Goal: Navigation & Orientation: Find specific page/section

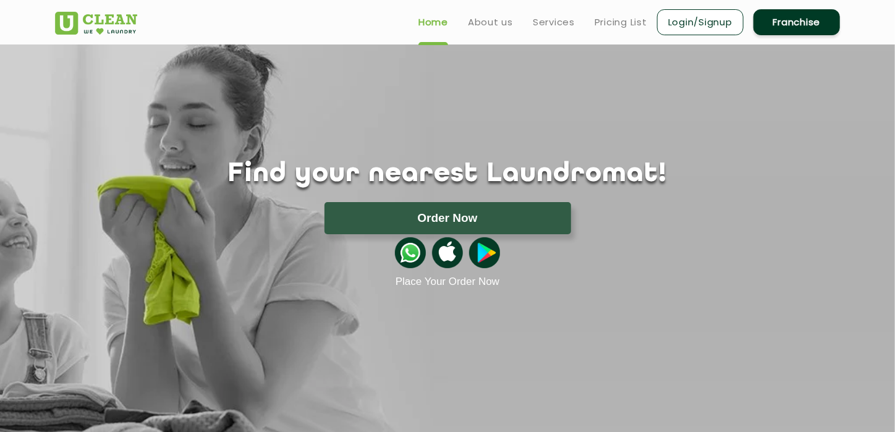
click at [669, 22] on link "Login/Signup" at bounding box center [700, 22] width 87 height 26
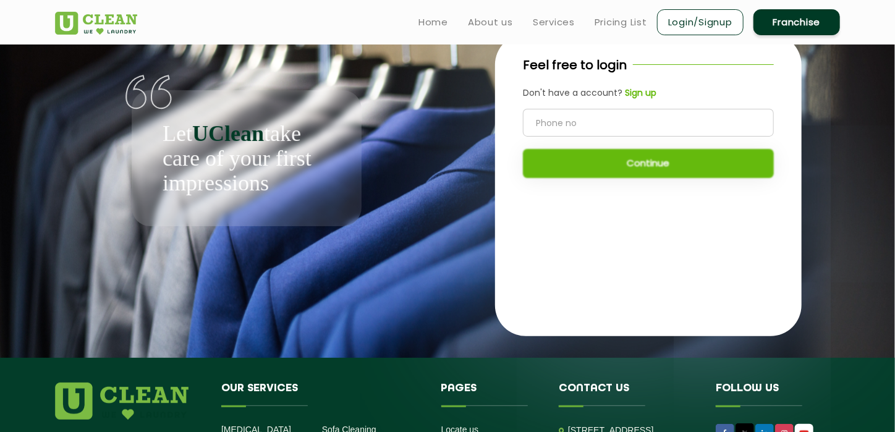
click at [627, 125] on div "Feel free to login Don't have a account? Sign up Continue" at bounding box center [648, 123] width 306 height 178
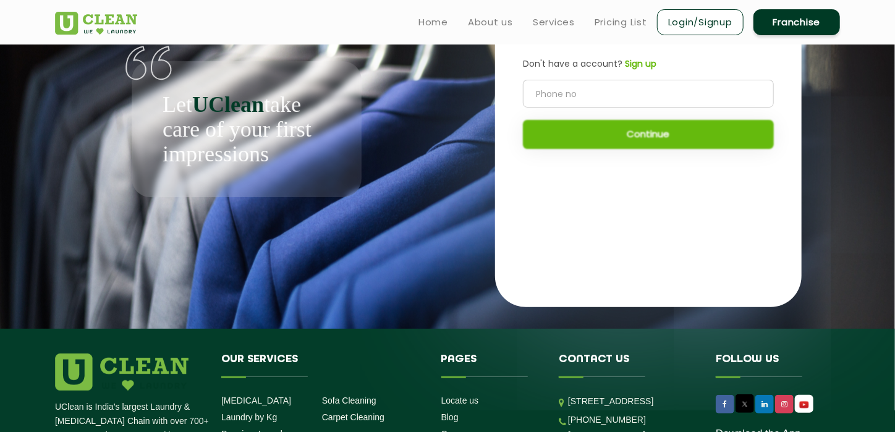
scroll to position [61, 0]
click at [632, 62] on b "Sign up" at bounding box center [641, 63] width 32 height 12
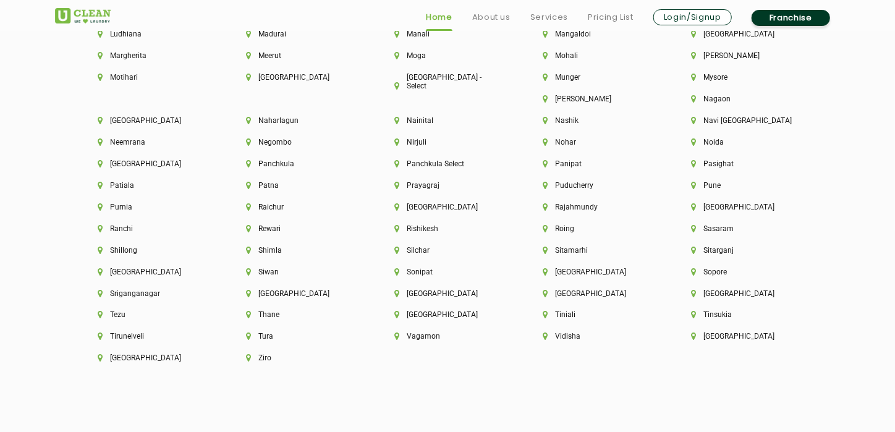
scroll to position [3515, 0]
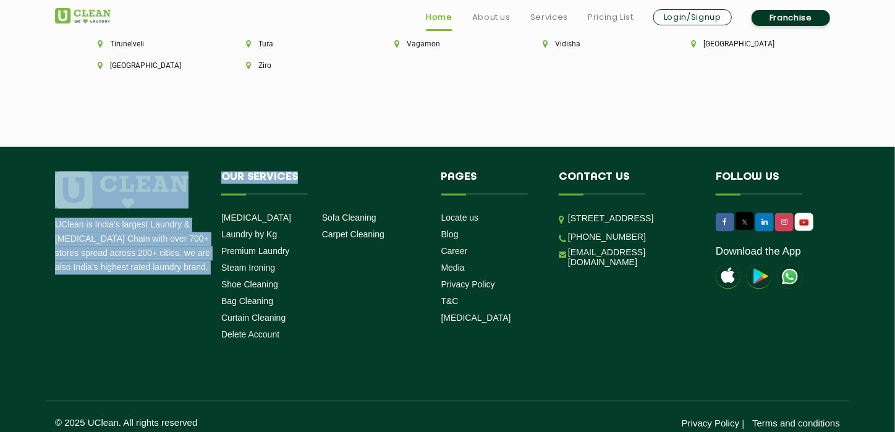
drag, startPoint x: 214, startPoint y: 158, endPoint x: 359, endPoint y: 302, distance: 204.1
click at [359, 304] on footer "UClean is India's largest Laundry & Dry Cleaning Chain with over 700+ stores sp…" at bounding box center [447, 295] width 895 height 296
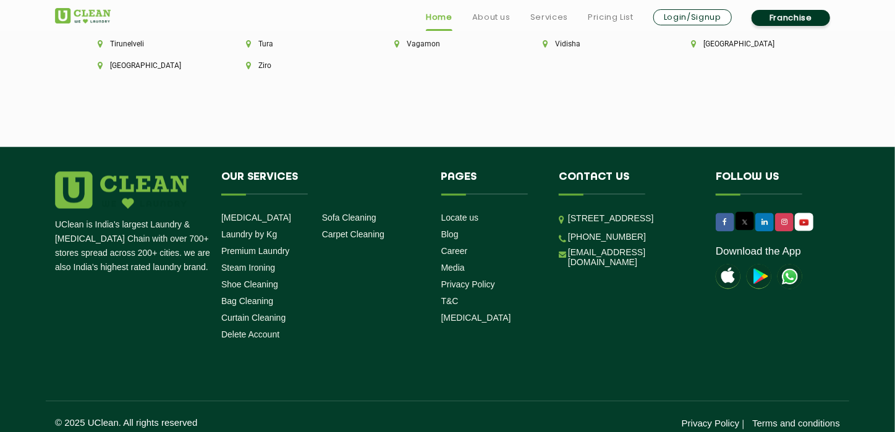
click at [356, 344] on div "UClean is India's largest Laundry & Dry Cleaning Chain with over 700+ stores sp…" at bounding box center [447, 301] width 803 height 258
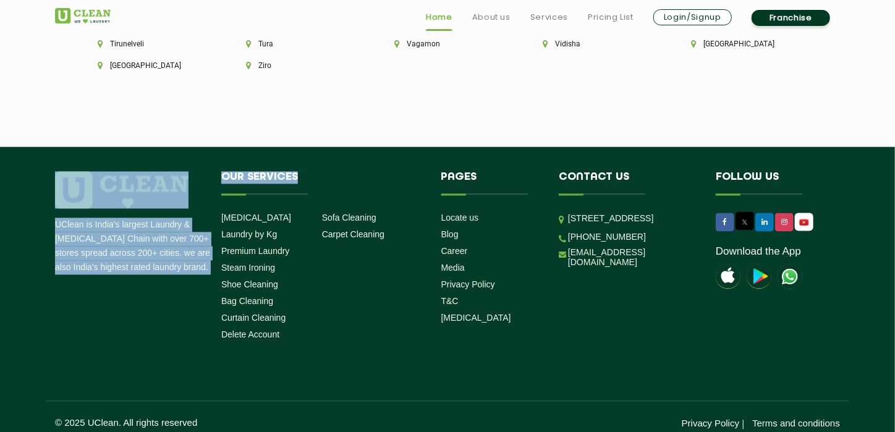
drag, startPoint x: 321, startPoint y: 164, endPoint x: 229, endPoint y: 151, distance: 93.0
click at [227, 154] on footer "UClean is India's largest Laundry & Dry Cleaning Chain with over 700+ stores sp…" at bounding box center [447, 295] width 895 height 296
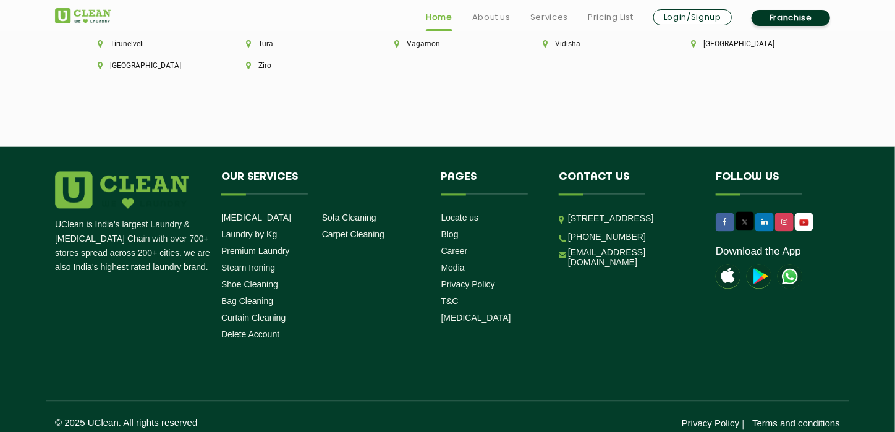
click at [210, 172] on div at bounding box center [133, 190] width 157 height 37
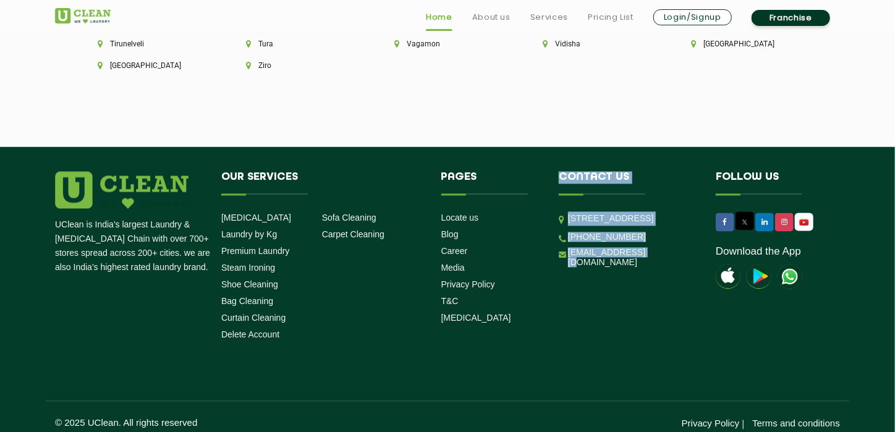
drag, startPoint x: 558, startPoint y: 166, endPoint x: 643, endPoint y: 284, distance: 145.7
click at [650, 269] on div "Contact us Unit No. 114 & 115 Charm wood Plaza, Charm wood Village, Eros Garden…" at bounding box center [628, 220] width 138 height 97
